Goal: Task Accomplishment & Management: Manage account settings

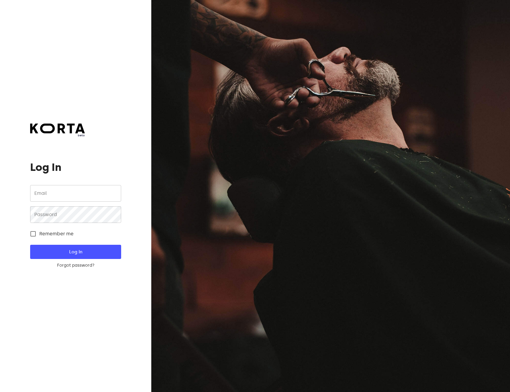
click at [66, 193] on input "email" at bounding box center [75, 193] width 91 height 17
type input "[EMAIL_ADDRESS][DOMAIN_NAME]"
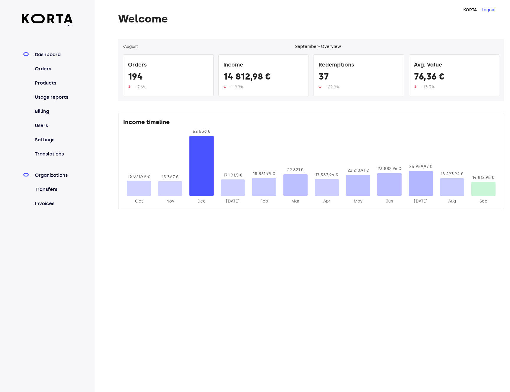
click at [64, 178] on link "Organizations" at bounding box center [53, 175] width 39 height 7
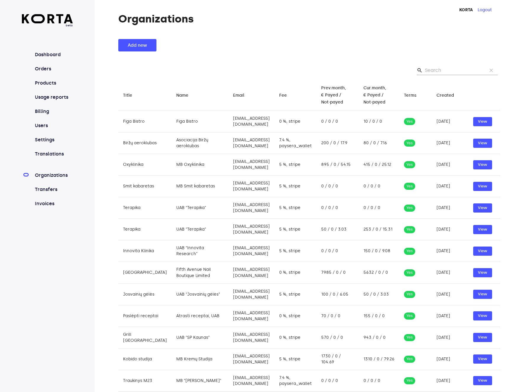
click at [337, 45] on div "Add new" at bounding box center [308, 45] width 381 height 12
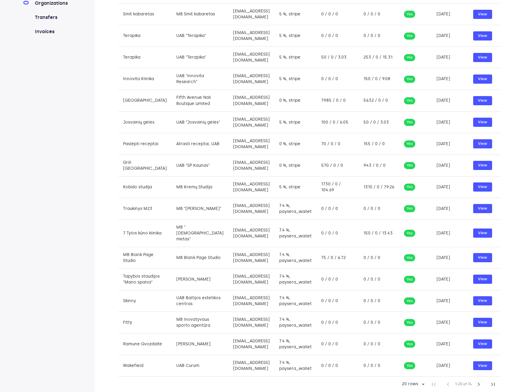
scroll to position [208, 0]
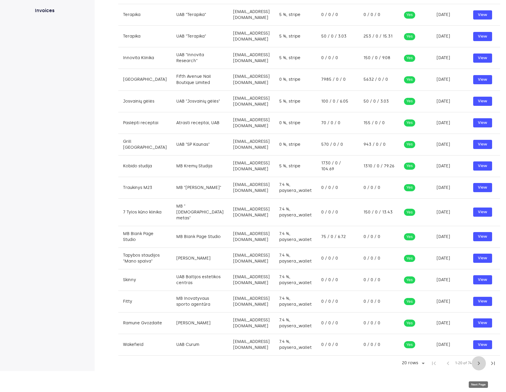
click at [482, 367] on span "chevron_right" at bounding box center [478, 363] width 7 height 7
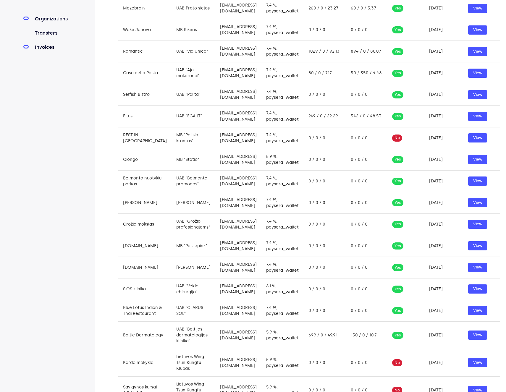
scroll to position [196, 0]
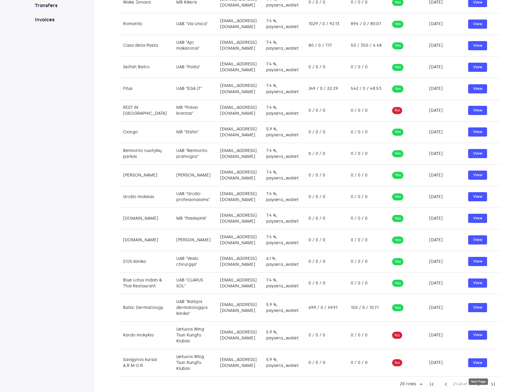
click at [477, 382] on span "chevron_right" at bounding box center [478, 384] width 7 height 7
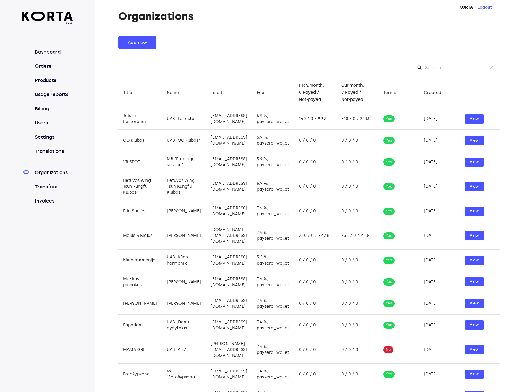
scroll to position [0, 0]
